Goal: Check status

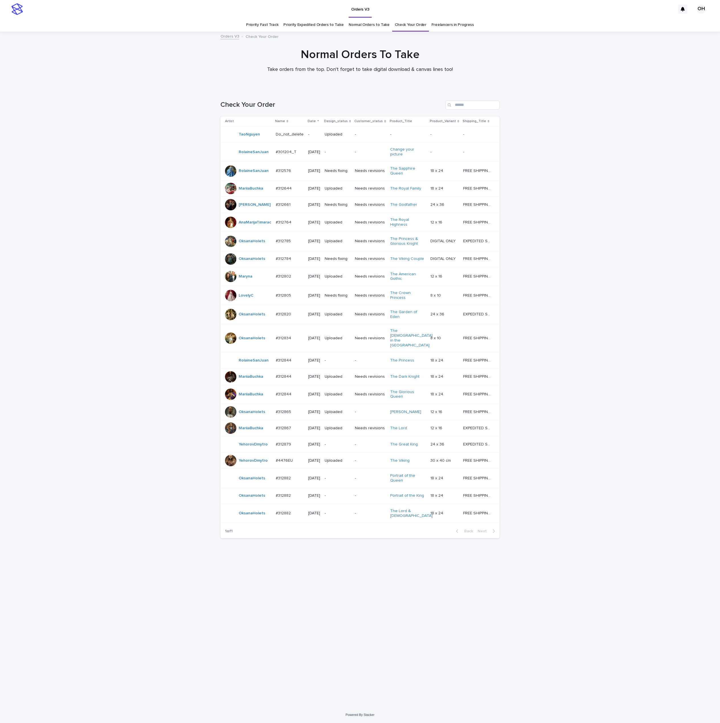
click at [289, 481] on p "#312882" at bounding box center [284, 478] width 16 height 6
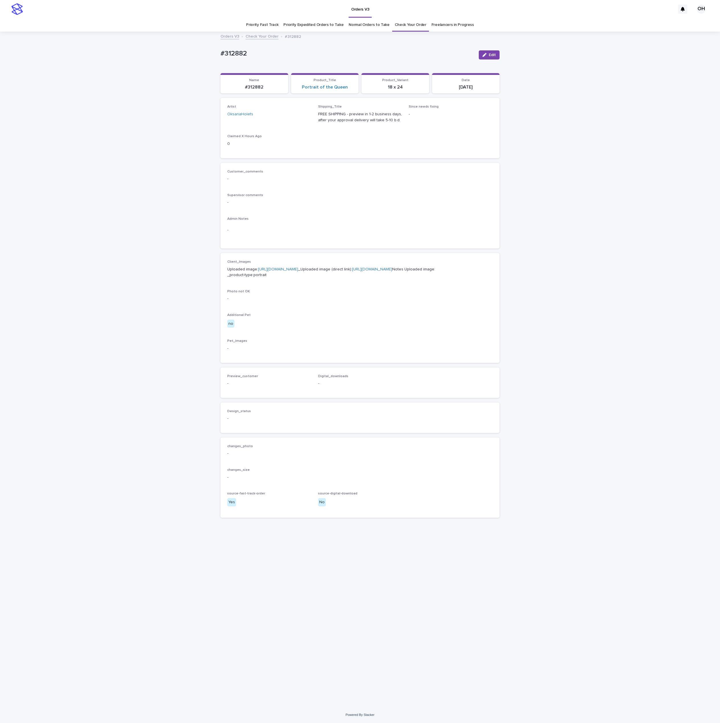
click at [280, 271] on link "https://cdn.shopify.com-uploadkit.app/s/files/1/0033/4807/0511/files/download.h…" at bounding box center [278, 269] width 40 height 4
click at [657, 152] on div "Loading... Saving… Loading... Saving… #312882 Edit #312882 Edit Sorry, there wa…" at bounding box center [360, 369] width 720 height 675
click at [319, 181] on p "-" at bounding box center [359, 179] width 265 height 6
drag, startPoint x: 251, startPoint y: 54, endPoint x: 230, endPoint y: 54, distance: 20.8
click at [194, 51] on div "Loading... Saving… Loading... Saving… #312882 Edit #312882 Edit Sorry, there wa…" at bounding box center [360, 369] width 720 height 675
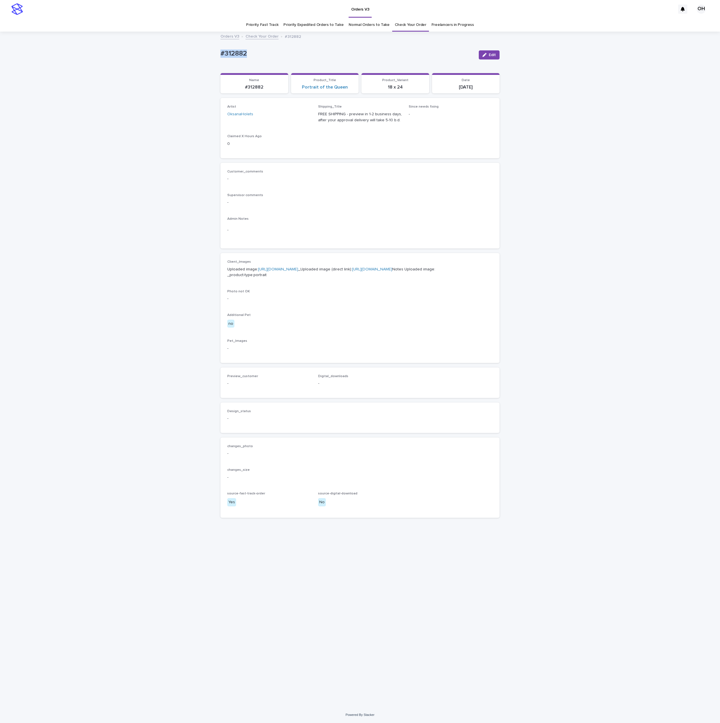
copy p "#312882"
click at [421, 197] on p "Supervisor comments" at bounding box center [359, 195] width 265 height 4
click at [444, 166] on div "Customer_comments - Supervisor comments - Admin Notes -" at bounding box center [359, 206] width 279 height 86
click at [261, 271] on link "https://cdn.shopify.com-uploadkit.app/s/files/1/0033/4807/0511/files/download.h…" at bounding box center [278, 269] width 40 height 4
